Goal: Communication & Community: Answer question/provide support

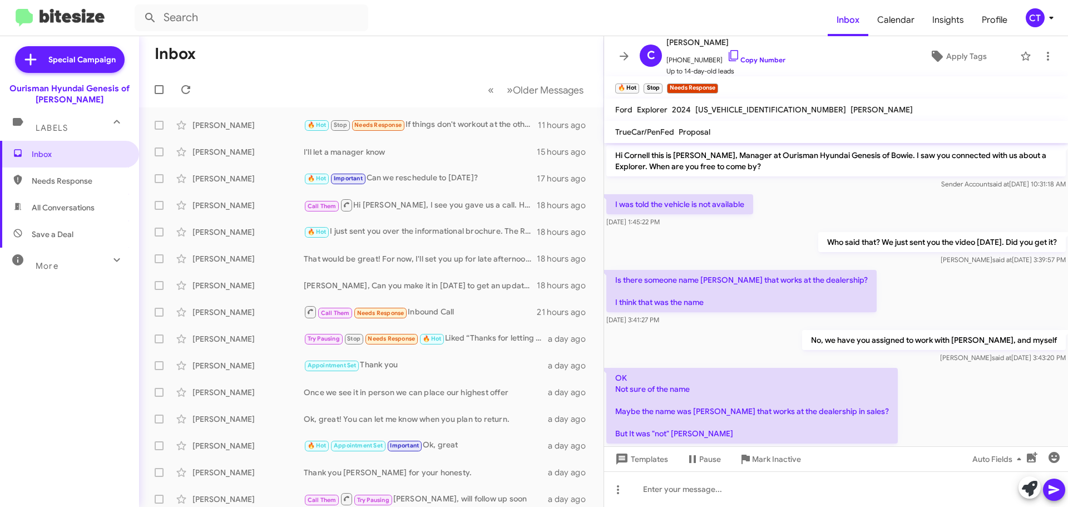
scroll to position [345, 0]
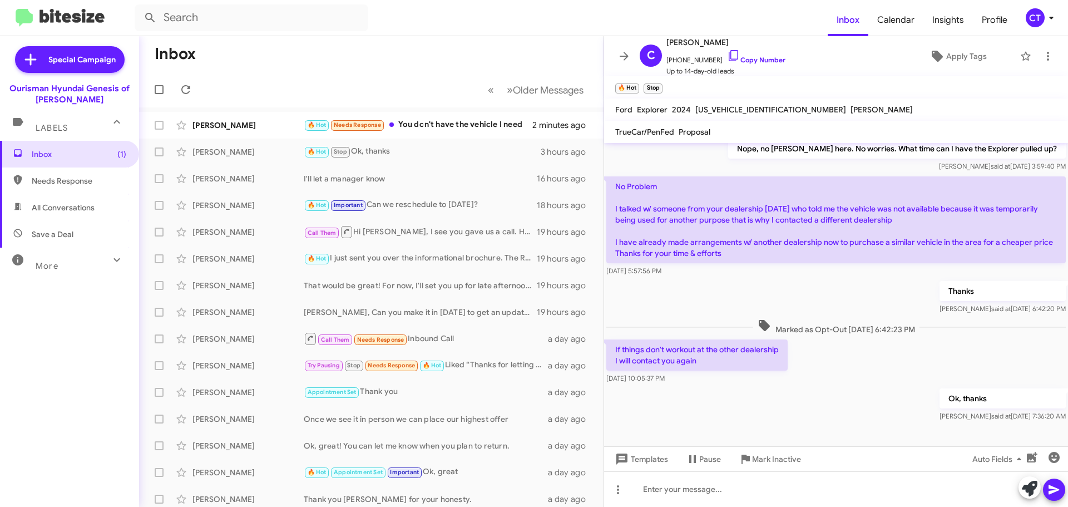
scroll to position [345, 0]
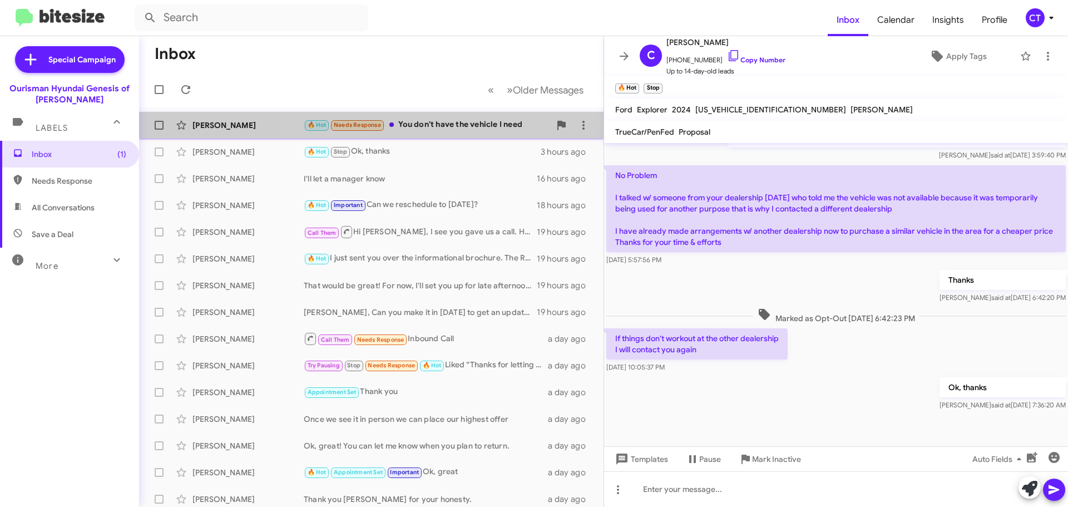
click at [461, 121] on div "🔥 Hot Needs Response You don't have the vehicle I need" at bounding box center [427, 124] width 246 height 13
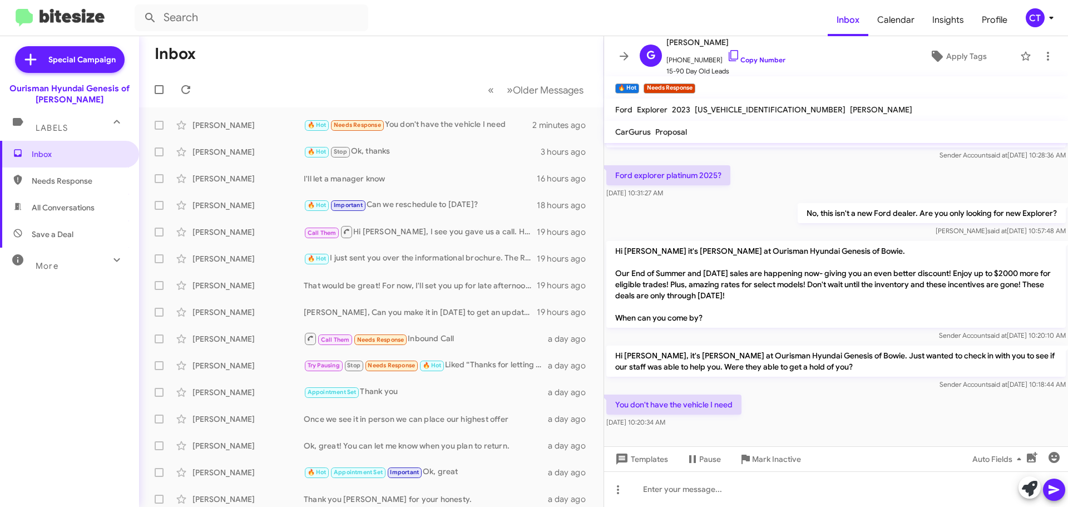
scroll to position [414, 0]
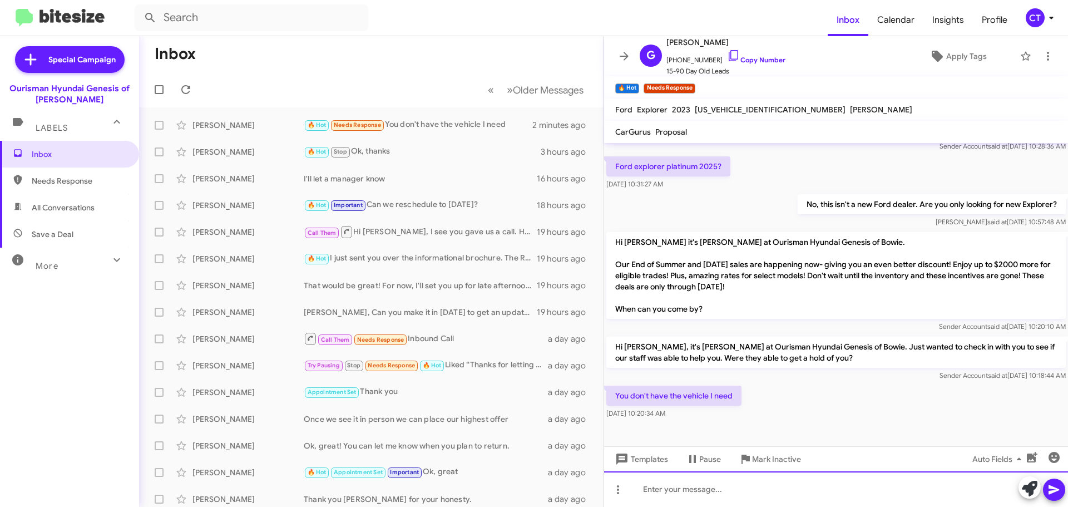
click at [689, 479] on div at bounding box center [836, 489] width 464 height 36
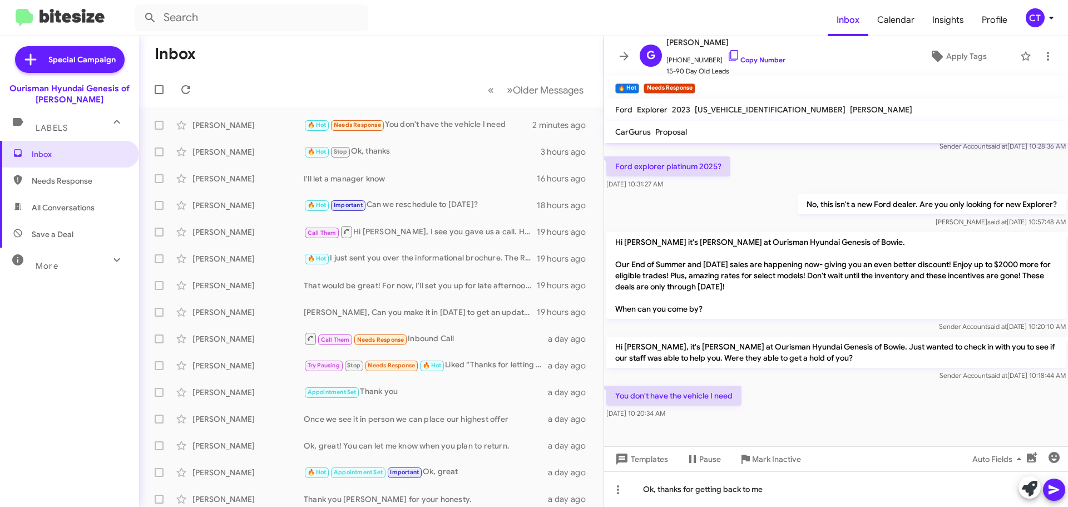
click at [1053, 494] on icon at bounding box center [1053, 489] width 13 height 13
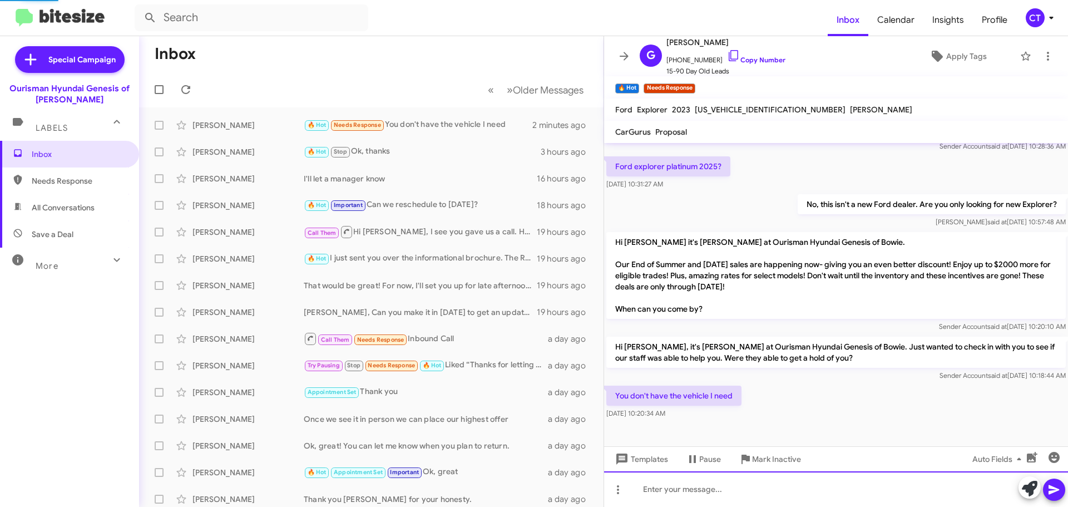
scroll to position [0, 0]
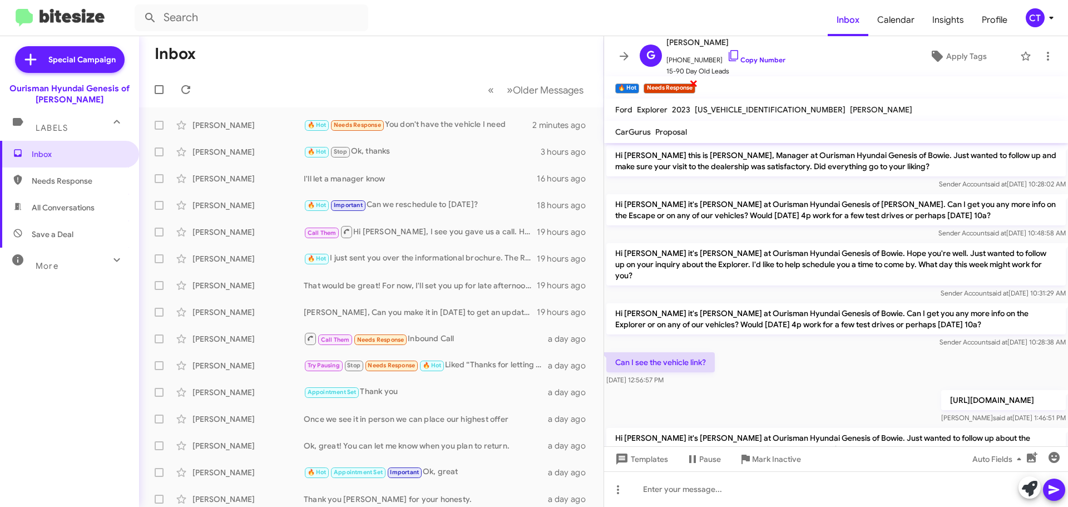
drag, startPoint x: 721, startPoint y: 53, endPoint x: 657, endPoint y: 83, distance: 70.7
click at [727, 53] on icon at bounding box center [733, 55] width 13 height 13
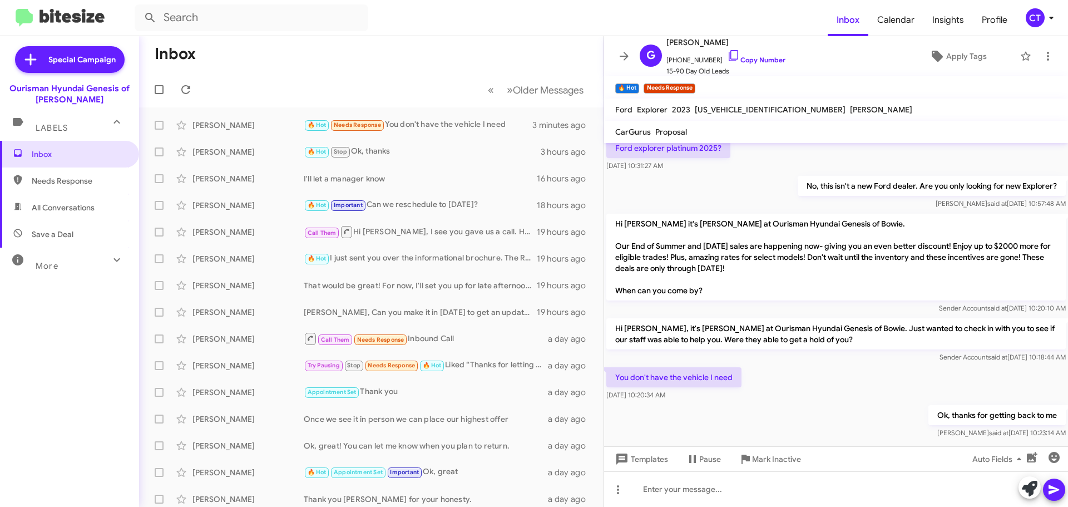
scroll to position [454, 0]
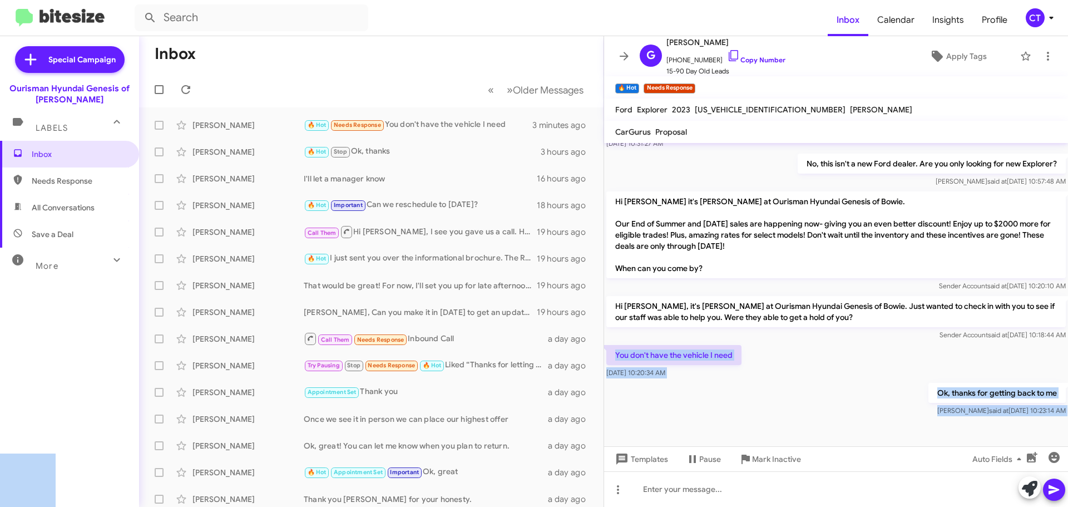
copy body "Sep 12, 2025, 10:20:34 AM Ok, thanks for getting back to me Ciara said at Sep 1…"
click at [1051, 19] on icon at bounding box center [1051, 17] width 13 height 13
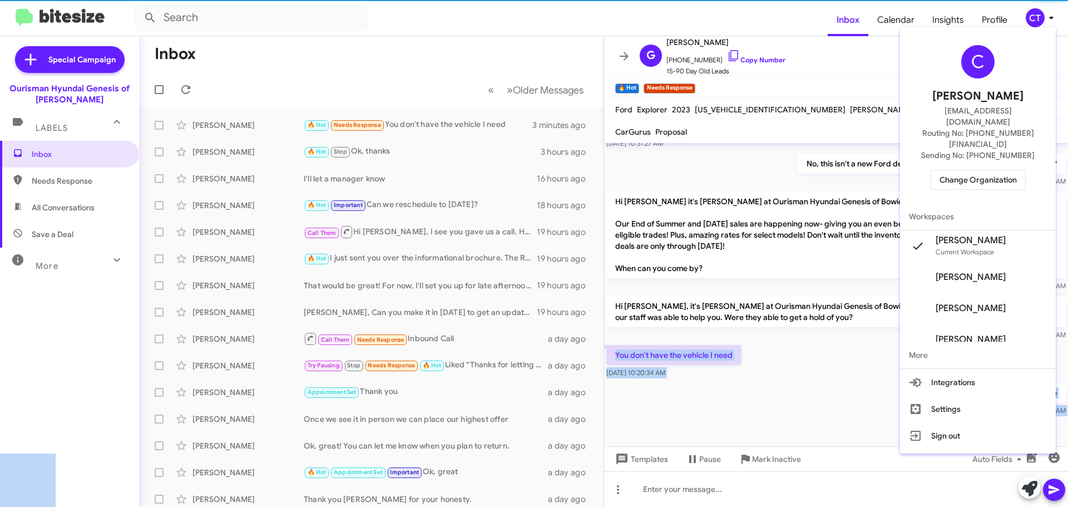
click at [967, 170] on span "Change Organization" at bounding box center [977, 179] width 77 height 19
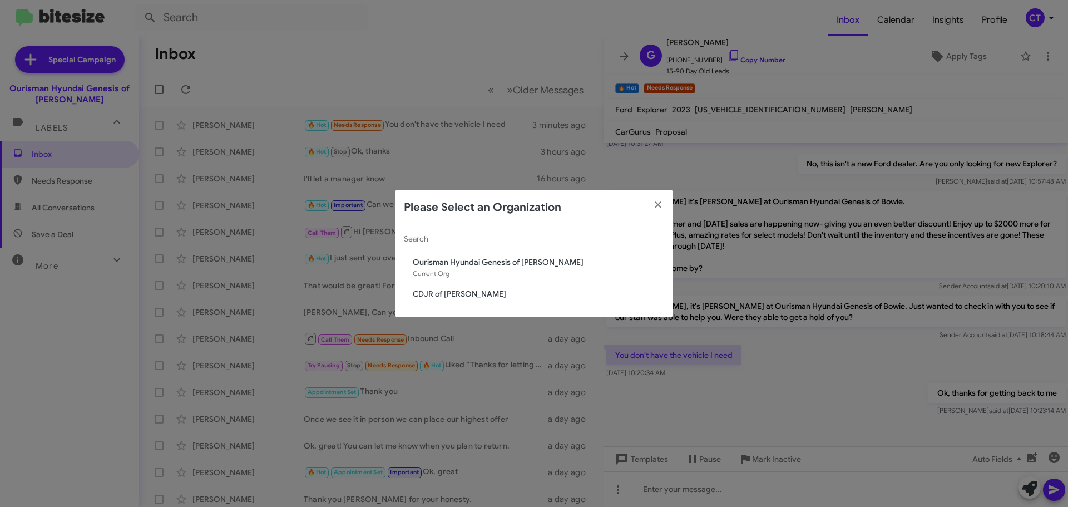
click at [463, 289] on span "CDJR of Bowie" at bounding box center [538, 293] width 251 height 11
